Goal: Task Accomplishment & Management: Complete application form

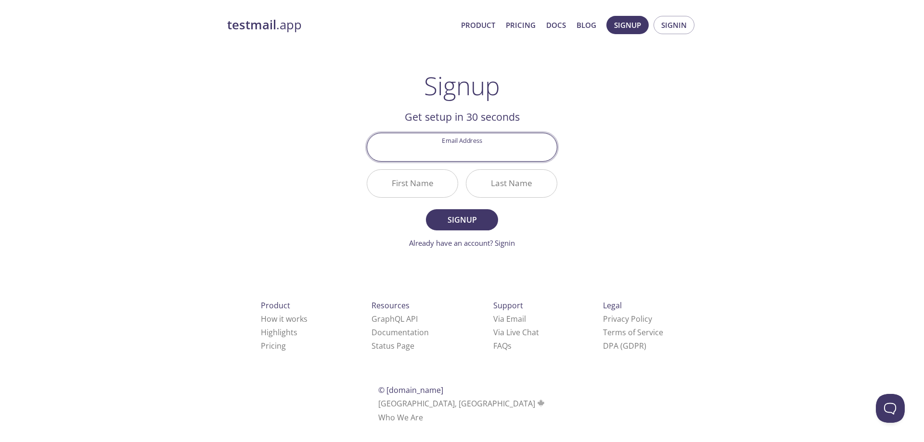
click at [465, 148] on input "Email Address" at bounding box center [462, 146] width 190 height 27
type input "[EMAIL_ADDRESS][DOMAIN_NAME]"
click at [416, 181] on input "First Name" at bounding box center [412, 183] width 91 height 27
type input "Kaique"
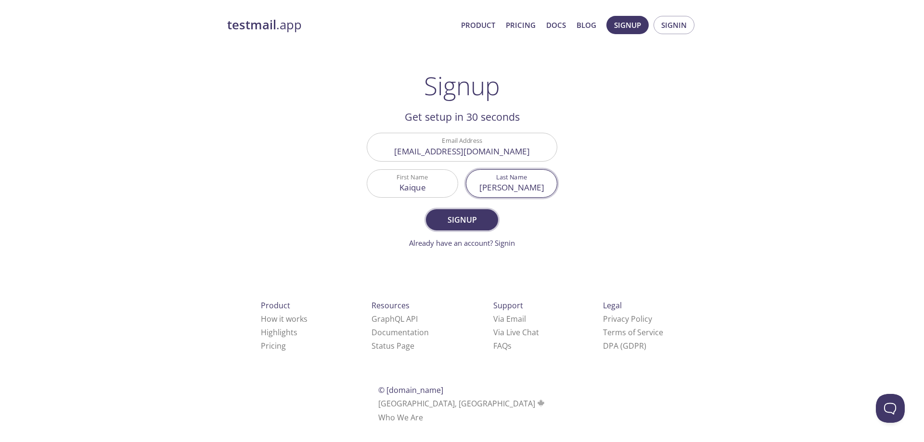
type input "[PERSON_NAME]"
click at [451, 210] on button "Signup" at bounding box center [462, 219] width 72 height 21
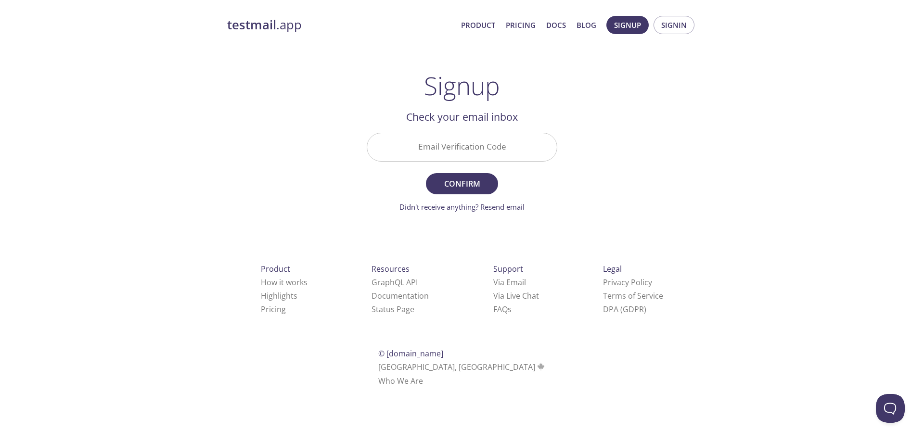
click at [460, 151] on input "Email Verification Code" at bounding box center [462, 146] width 190 height 27
paste input "GGAGCW7"
type input "GGAGCW7"
click at [466, 182] on span "Confirm" at bounding box center [462, 183] width 51 height 13
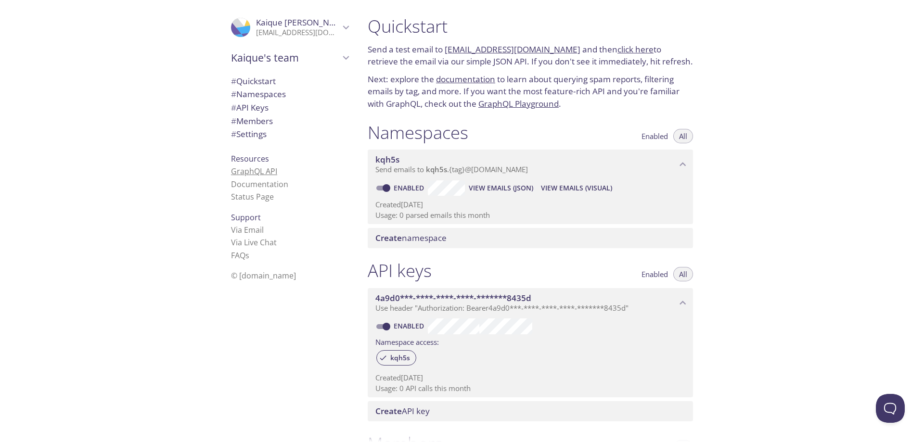
click at [262, 171] on link "GraphQL API" at bounding box center [254, 171] width 46 height 11
click at [250, 231] on link "Via Email" at bounding box center [247, 230] width 33 height 11
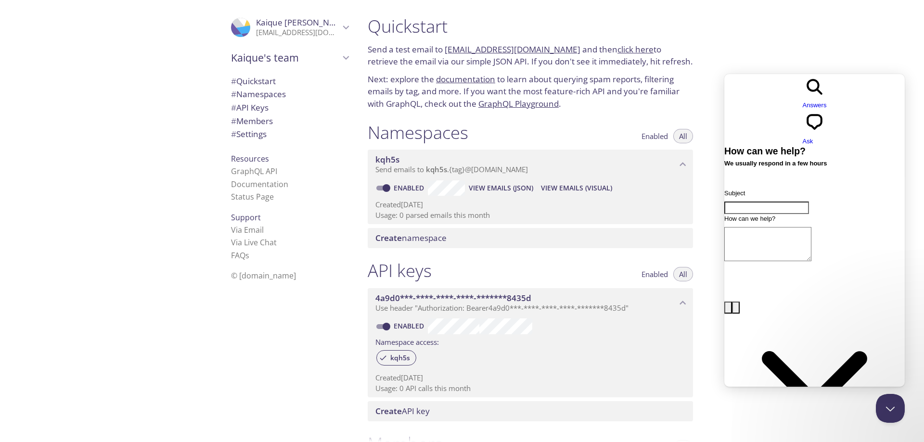
click at [810, 421] on div "Quickstart Send a test email to [EMAIL_ADDRESS][DOMAIN_NAME] and then click her…" at bounding box center [642, 221] width 564 height 442
click at [258, 184] on link "Documentation" at bounding box center [259, 184] width 57 height 11
click at [619, 51] on link "click here" at bounding box center [636, 49] width 36 height 11
